Goal: Use online tool/utility

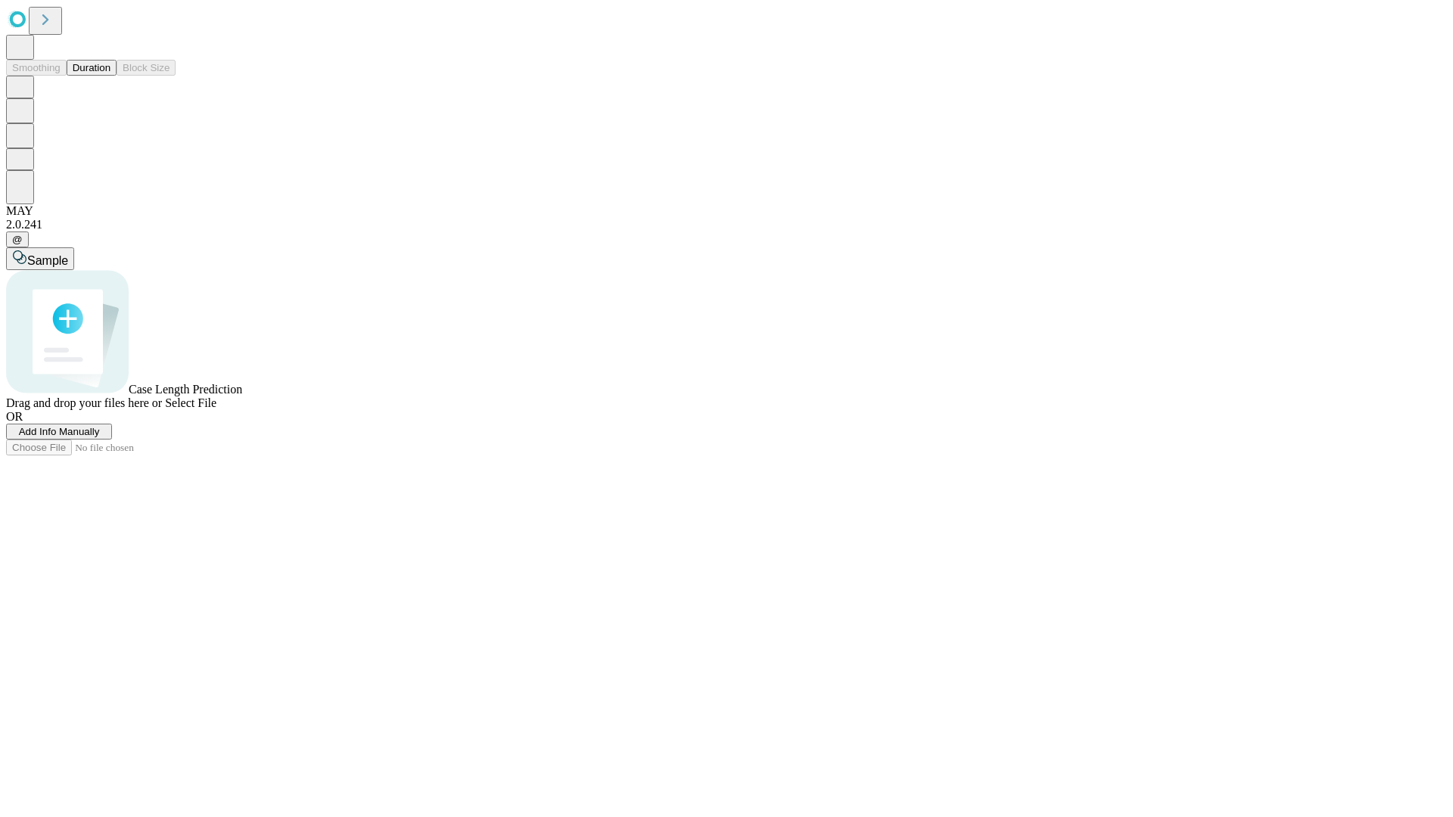
click at [110, 76] on button "Duration" at bounding box center [92, 68] width 50 height 16
click at [216, 409] on span "Select File" at bounding box center [190, 403] width 51 height 13
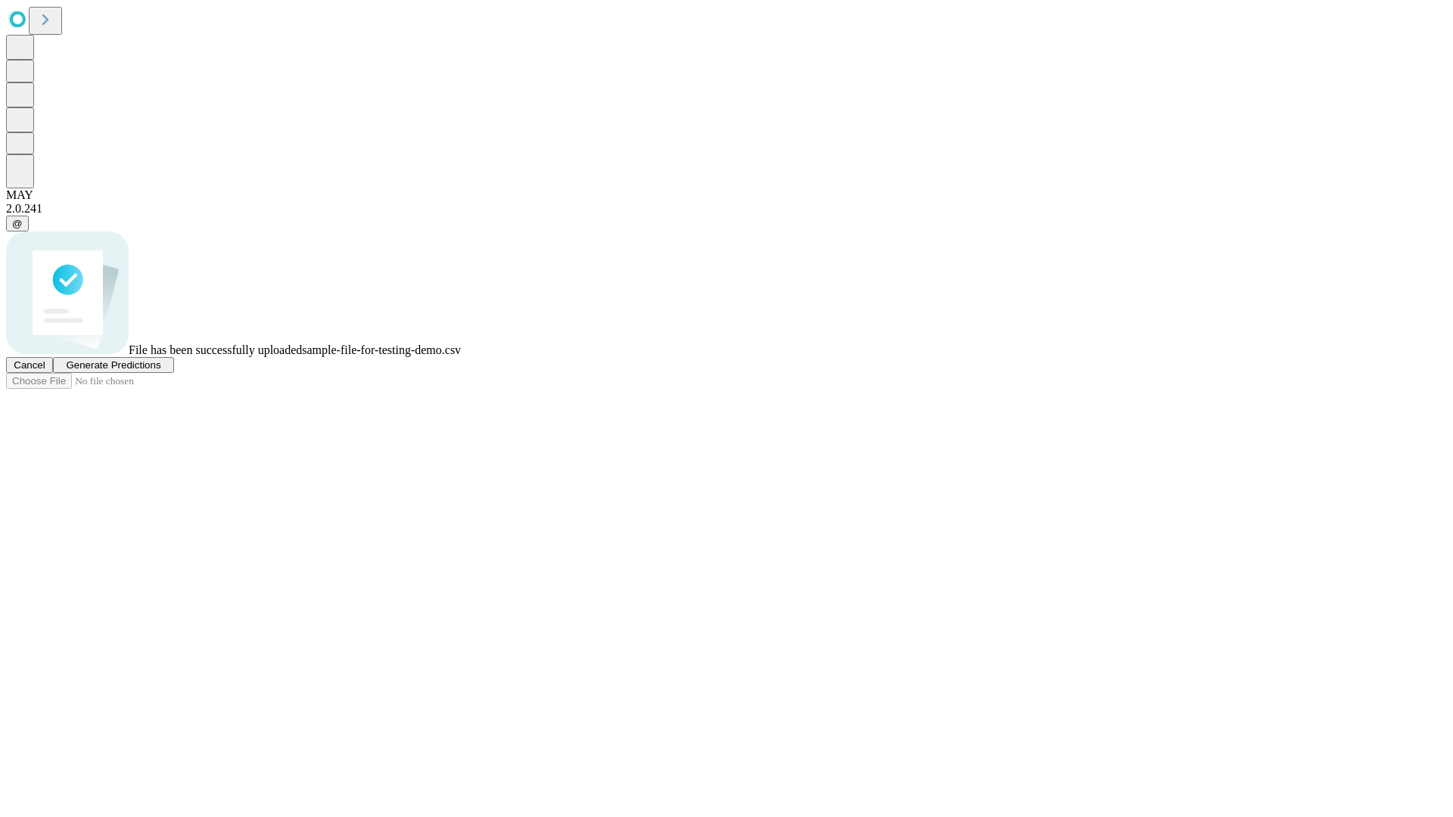
click at [160, 371] on span "Generate Predictions" at bounding box center [113, 364] width 95 height 11
